Goal: Task Accomplishment & Management: Use online tool/utility

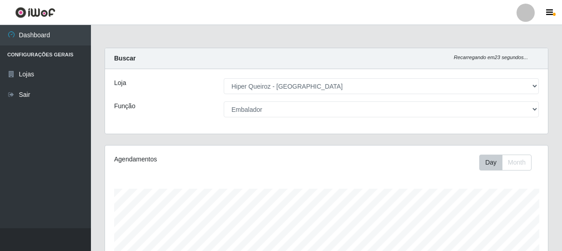
select select "513"
drag, startPoint x: 454, startPoint y: 132, endPoint x: 487, endPoint y: 100, distance: 46.3
click at [487, 100] on div "Loja [Selecione...] Hiper Queiroz - Macau Função [Selecione...] Embalador Embal…" at bounding box center [326, 101] width 443 height 65
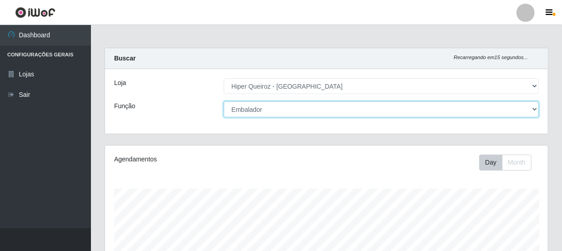
click at [534, 111] on select "[Selecione...] Embalador Embalador + Embalador ++ Operador de Caixa Operador de…" at bounding box center [381, 109] width 315 height 16
click at [224, 101] on select "[Selecione...] Embalador Embalador + Embalador ++ Operador de Caixa Operador de…" at bounding box center [381, 109] width 315 height 16
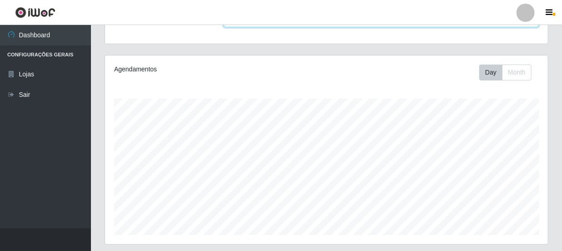
scroll to position [0, 0]
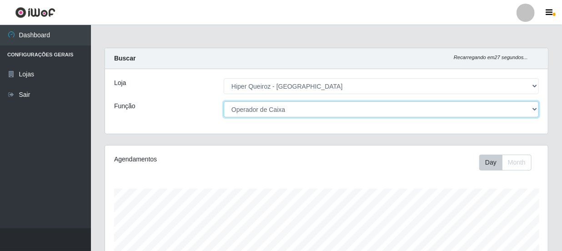
click at [536, 108] on select "[Selecione...] Embalador Embalador + Embalador ++ Operador de Caixa Operador de…" at bounding box center [381, 109] width 315 height 16
select select "72"
click at [224, 101] on select "[Selecione...] Embalador Embalador + Embalador ++ Operador de Caixa Operador de…" at bounding box center [381, 109] width 315 height 16
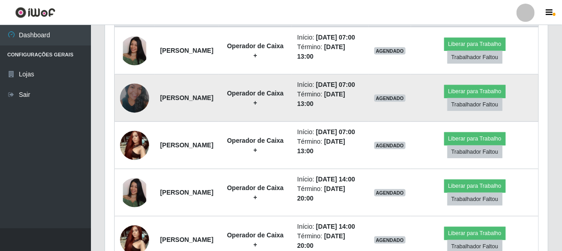
scroll to position [372, 0]
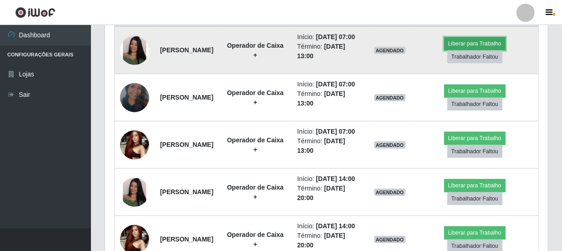
click at [463, 46] on button "Liberar para Trabalho" at bounding box center [474, 43] width 61 height 13
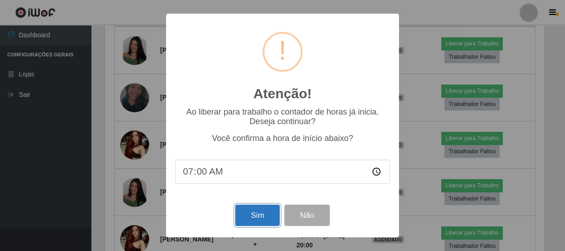
click at [262, 215] on button "Sim" at bounding box center [257, 215] width 44 height 21
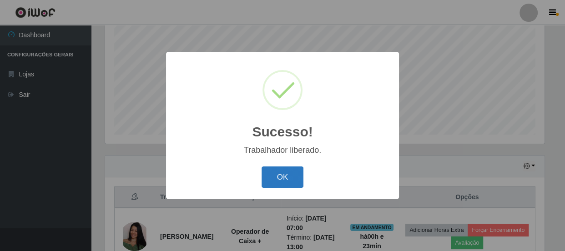
click at [289, 184] on button "OK" at bounding box center [283, 176] width 42 height 21
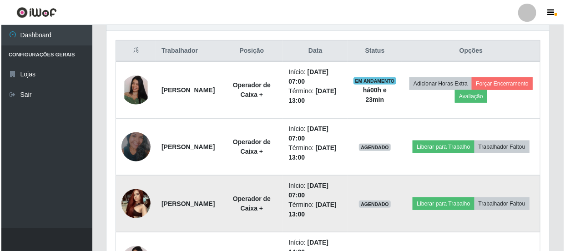
scroll to position [356, 0]
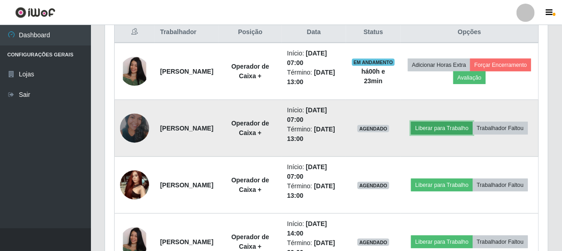
click at [464, 123] on button "Liberar para Trabalho" at bounding box center [441, 128] width 61 height 13
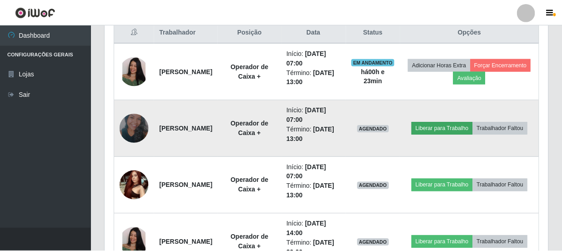
scroll to position [189, 439]
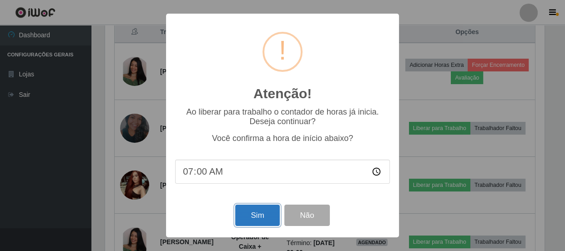
click at [255, 217] on button "Sim" at bounding box center [257, 215] width 44 height 21
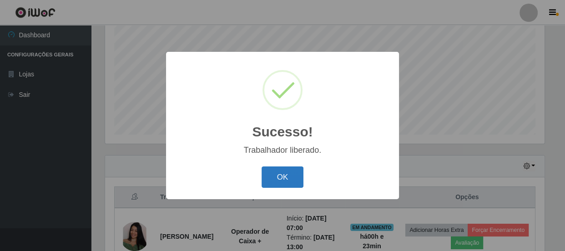
click at [292, 178] on button "OK" at bounding box center [283, 176] width 42 height 21
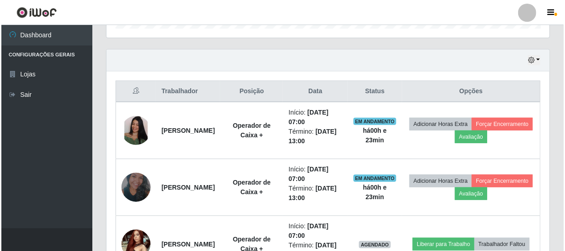
scroll to position [314, 0]
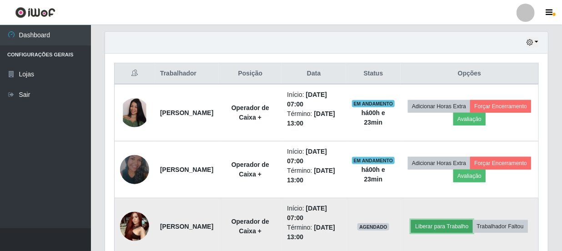
click at [473, 221] on button "Liberar para Trabalho" at bounding box center [441, 226] width 61 height 13
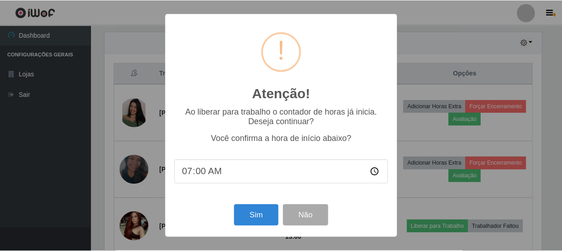
scroll to position [189, 439]
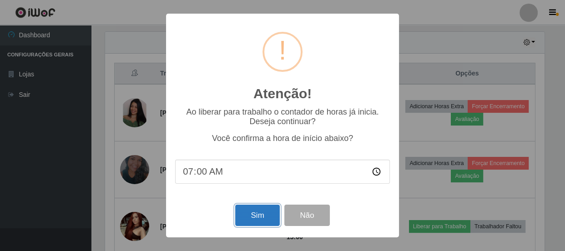
click at [261, 218] on button "Sim" at bounding box center [257, 215] width 44 height 21
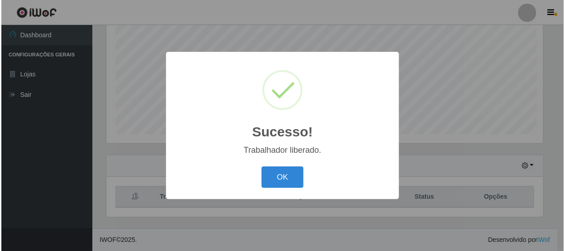
scroll to position [0, 0]
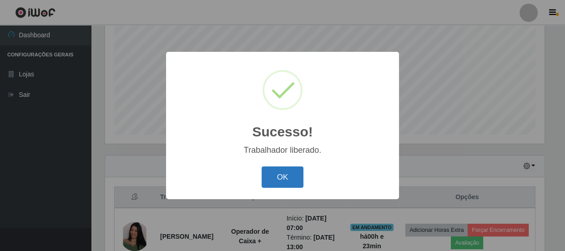
click at [296, 182] on button "OK" at bounding box center [283, 176] width 42 height 21
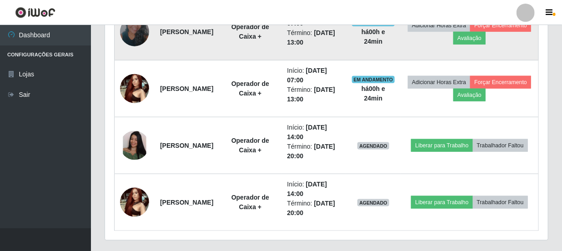
scroll to position [474, 0]
